Goal: Transaction & Acquisition: Purchase product/service

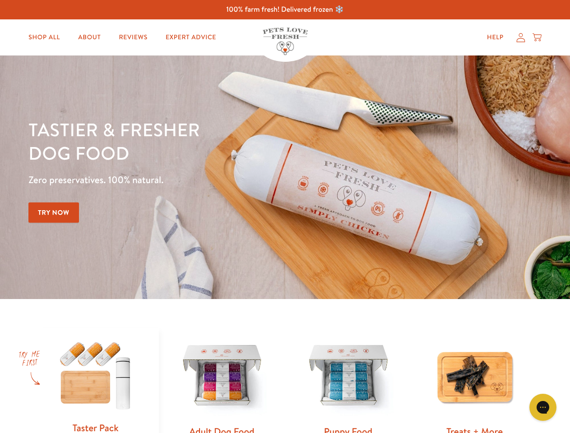
click at [285, 216] on div "Tastier & fresher dog food Zero preservatives. 100% natural. Try Now" at bounding box center [199, 177] width 342 height 119
click at [543, 407] on icon "Gorgias live chat" at bounding box center [542, 407] width 9 height 9
